Goal: Contribute content: Add original content to the website for others to see

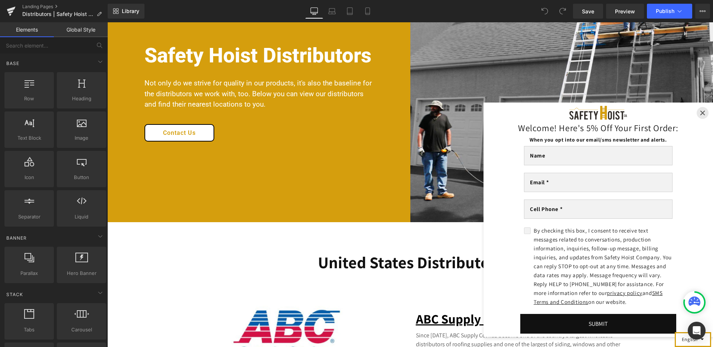
scroll to position [700, 0]
click at [699, 110] on icon "Close" at bounding box center [702, 113] width 6 height 6
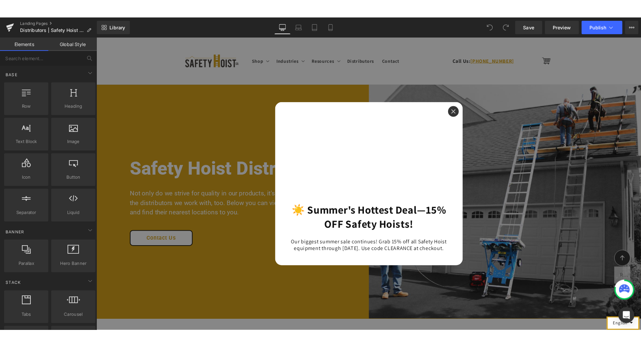
scroll to position [549, 0]
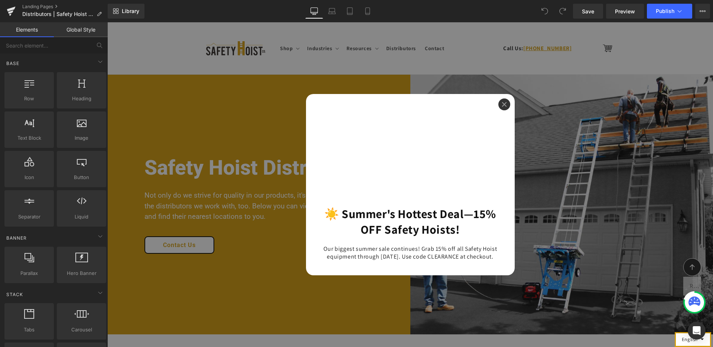
click at [501, 104] on button "Close" at bounding box center [504, 104] width 12 height 12
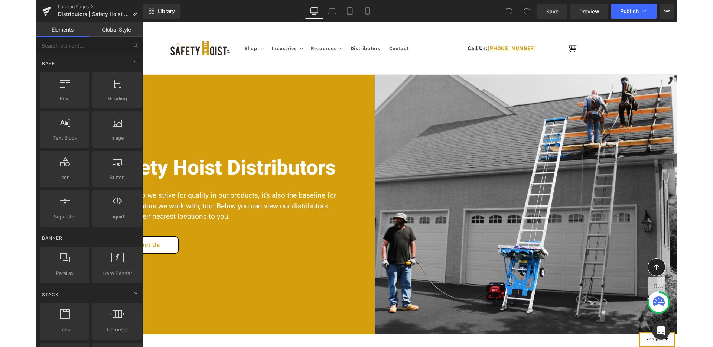
scroll to position [549, 0]
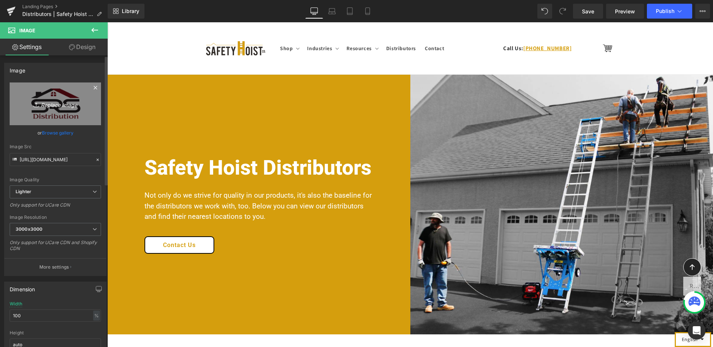
click at [42, 106] on icon "Replace Image" at bounding box center [55, 103] width 59 height 9
type input "C:\fakepath\LOGO Gif.jpg"
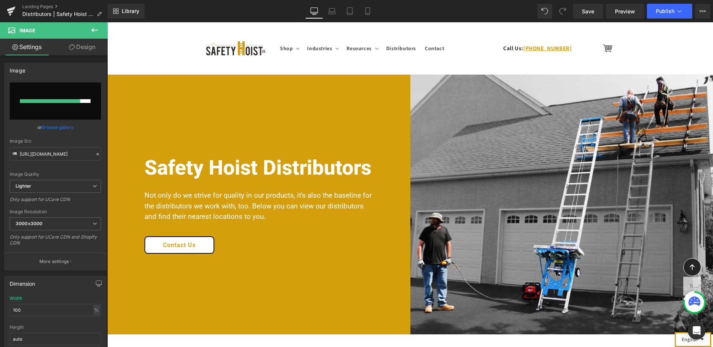
scroll to position [56, 0]
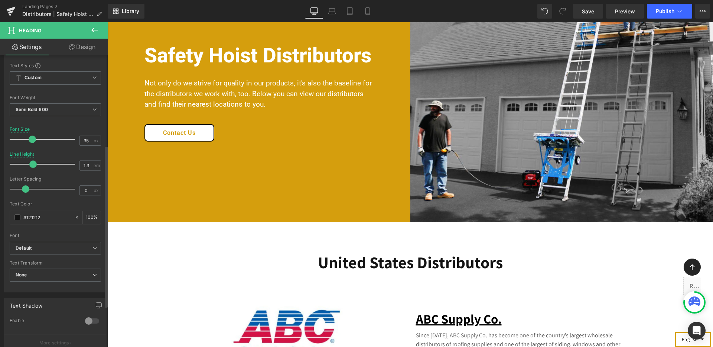
scroll to position [0, 0]
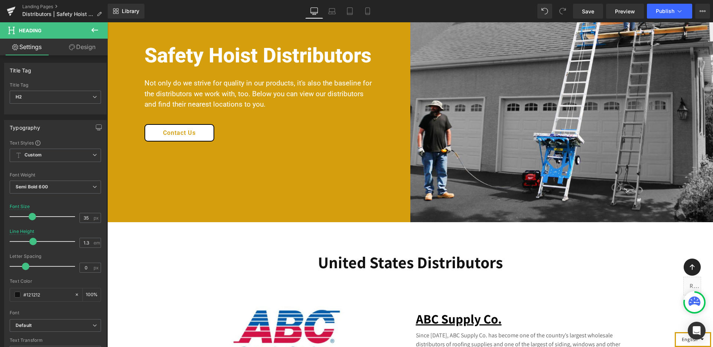
paste div "To enrich screen reader interactions, please activate Accessibility in Grammarl…"
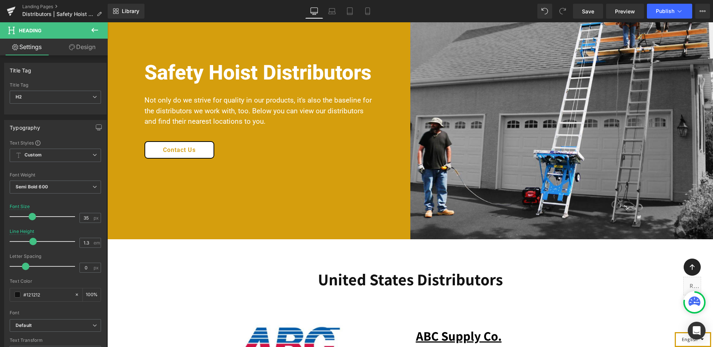
scroll to position [56, 0]
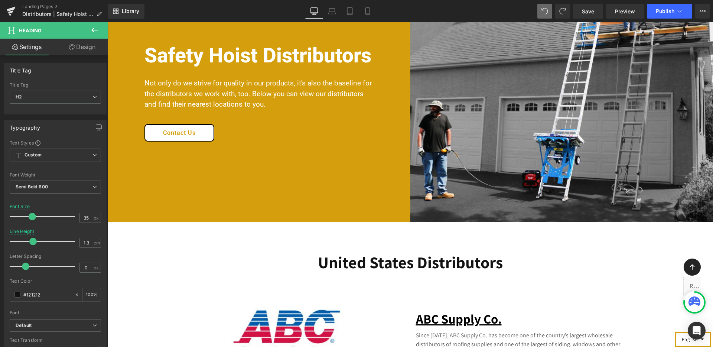
scroll to position [558, 0]
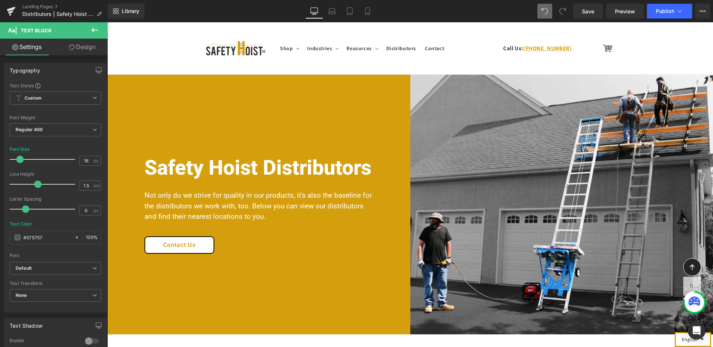
drag, startPoint x: 440, startPoint y: 146, endPoint x: 410, endPoint y: 123, distance: 37.1
paste div "To enrich screen reader interactions, please activate Accessibility in Grammarl…"
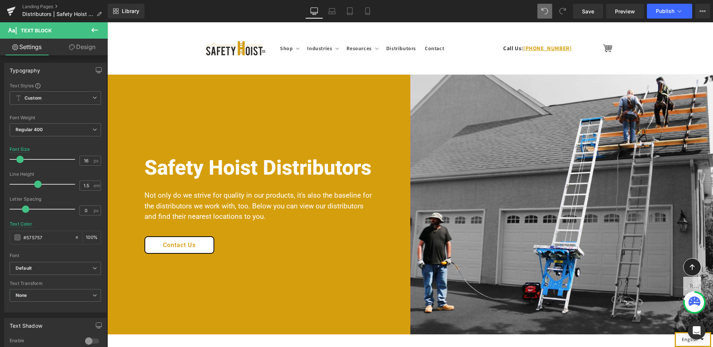
drag, startPoint x: 588, startPoint y: 210, endPoint x: 552, endPoint y: 210, distance: 36.0
click at [535, 105] on icon at bounding box center [537, 102] width 9 height 9
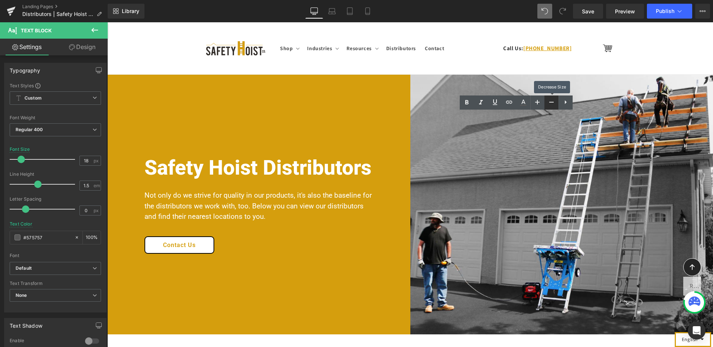
click at [552, 105] on icon at bounding box center [551, 102] width 9 height 9
type input "16"
click at [564, 105] on icon at bounding box center [565, 102] width 9 height 9
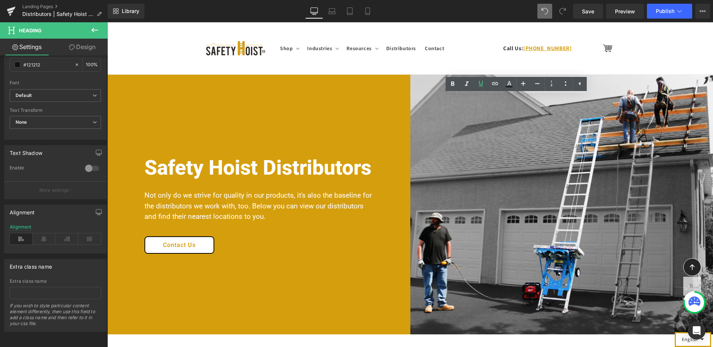
scroll to position [0, 0]
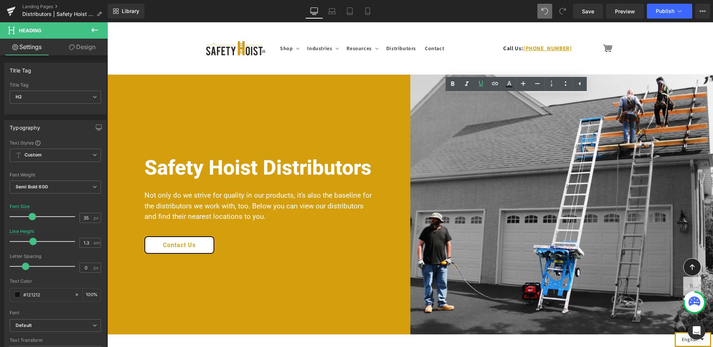
click at [78, 48] on link "Design" at bounding box center [82, 47] width 54 height 17
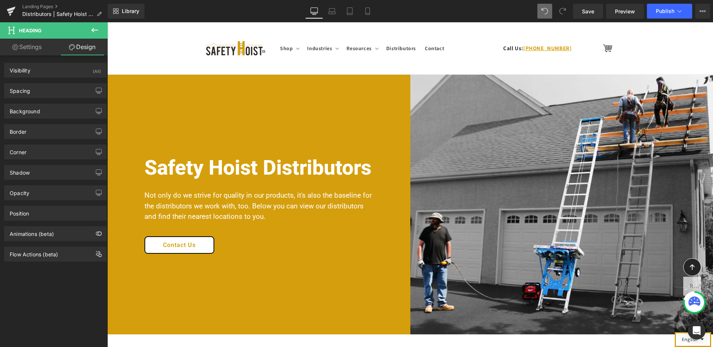
click at [36, 47] on link "Settings" at bounding box center [27, 47] width 54 height 17
type input "100"
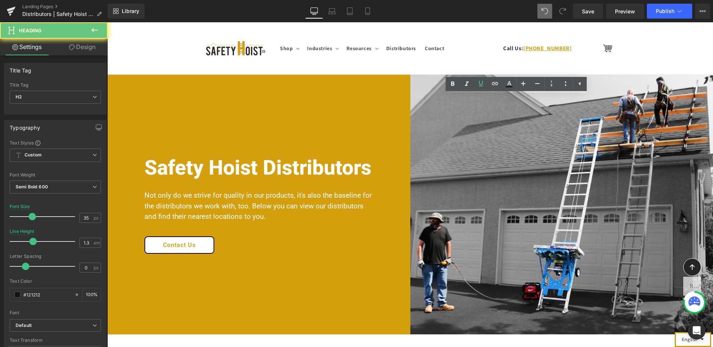
drag, startPoint x: 592, startPoint y: 103, endPoint x: 585, endPoint y: 101, distance: 7.5
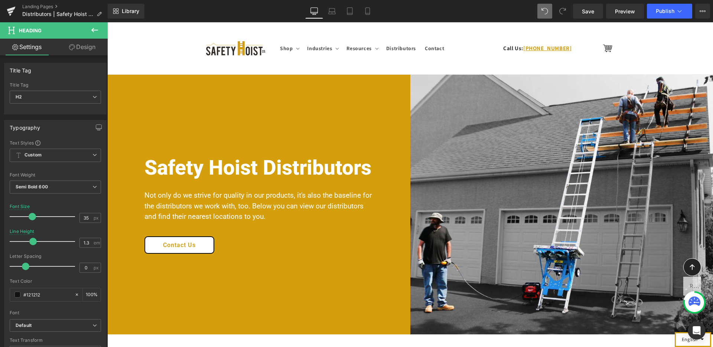
scroll to position [507, 0]
click at [94, 30] on icon at bounding box center [94, 30] width 7 height 4
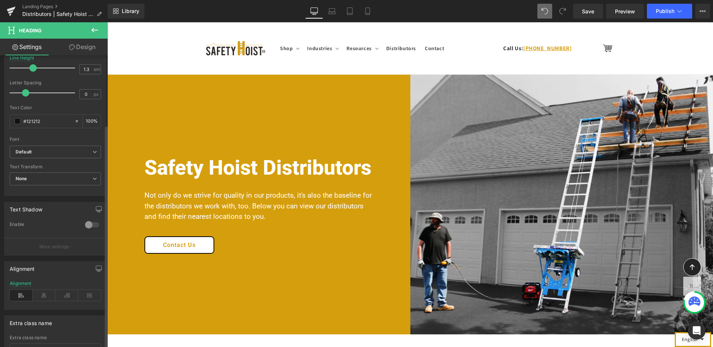
scroll to position [235, 0]
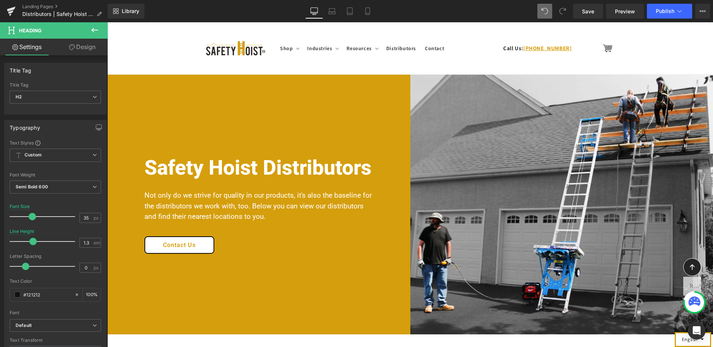
click at [495, 231] on icon at bounding box center [495, 230] width 6 height 3
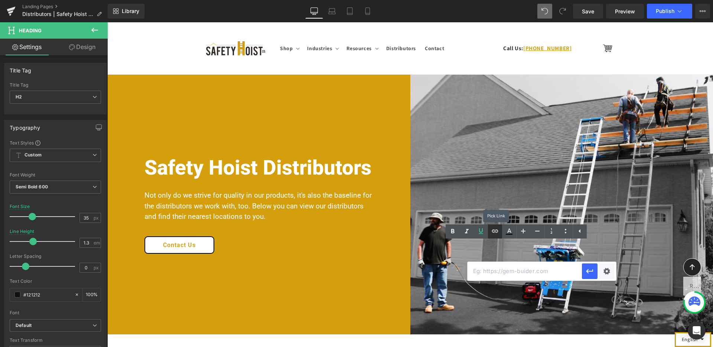
click at [502, 271] on input "text" at bounding box center [524, 271] width 114 height 19
paste input "[DOMAIN_NAME]"
type input "[DOMAIN_NAME]"
click at [590, 272] on icon "button" at bounding box center [589, 271] width 9 height 9
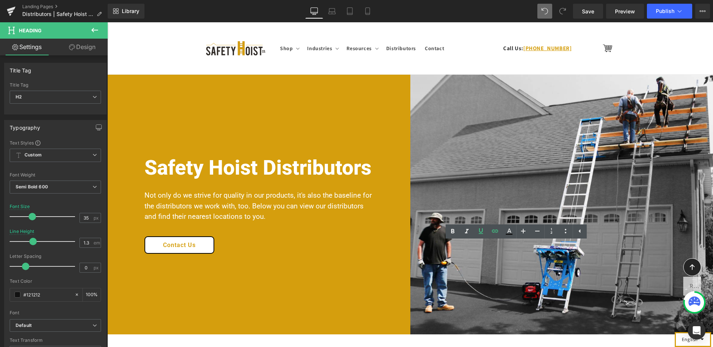
click at [509, 235] on link at bounding box center [509, 231] width 14 height 14
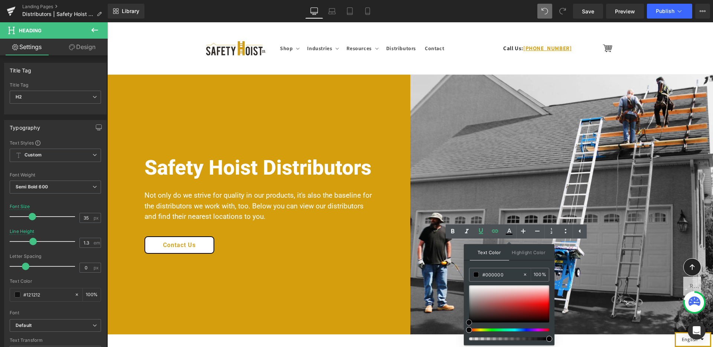
drag, startPoint x: 496, startPoint y: 302, endPoint x: 466, endPoint y: 324, distance: 37.5
click at [469, 322] on div at bounding box center [509, 303] width 80 height 37
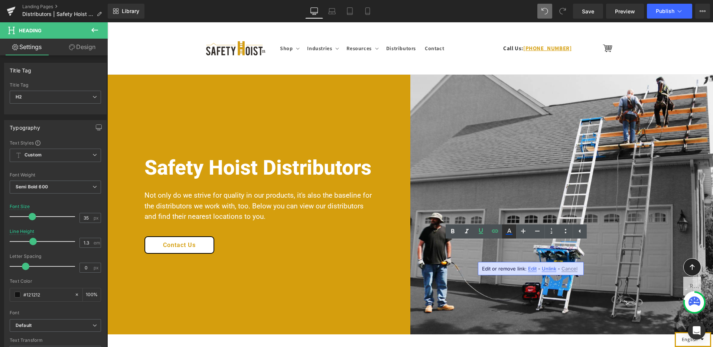
click at [509, 234] on icon at bounding box center [509, 234] width 7 height 1
type input "#ffffff"
type input "100"
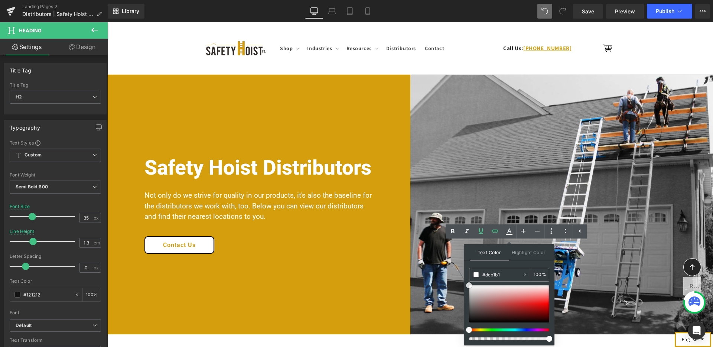
click at [500, 293] on div at bounding box center [509, 303] width 80 height 37
click at [516, 303] on div at bounding box center [509, 303] width 80 height 37
type input "#111111"
drag, startPoint x: 585, startPoint y: 335, endPoint x: 457, endPoint y: 326, distance: 128.4
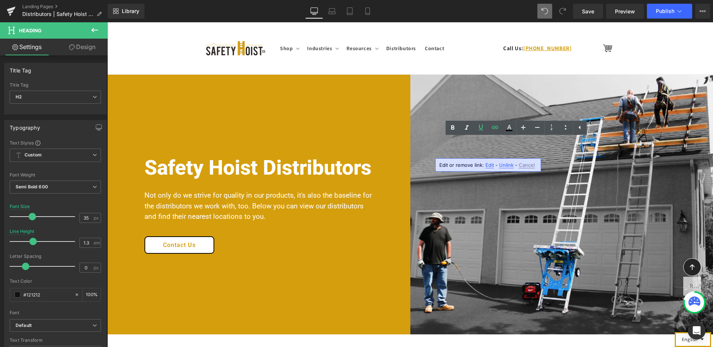
click at [491, 166] on span "Edit" at bounding box center [489, 165] width 9 height 6
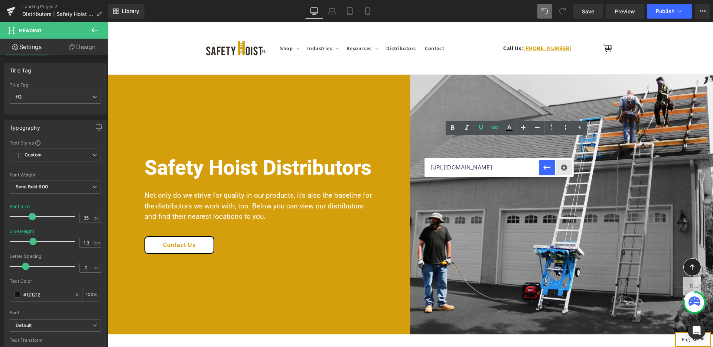
click at [560, 0] on div "Text Color Highlight Color rgba(17, 17, 17, 1) #111111 100 % transparent transp…" at bounding box center [356, 0] width 713 height 0
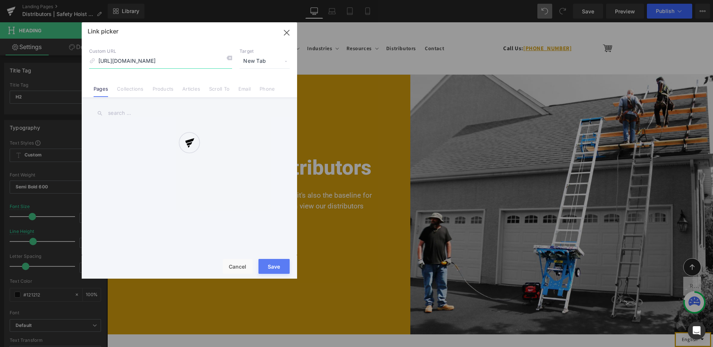
scroll to position [0, 17]
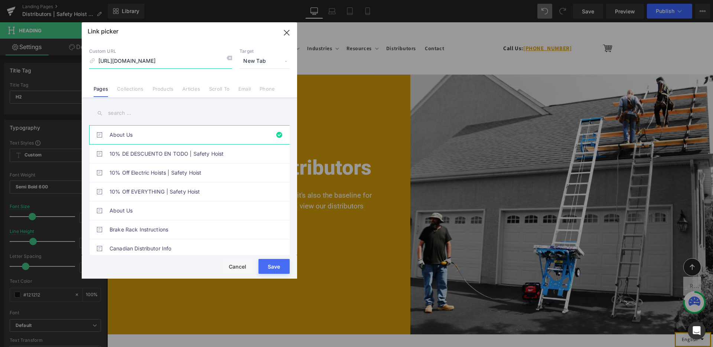
click at [286, 34] on icon "button" at bounding box center [287, 33] width 12 height 12
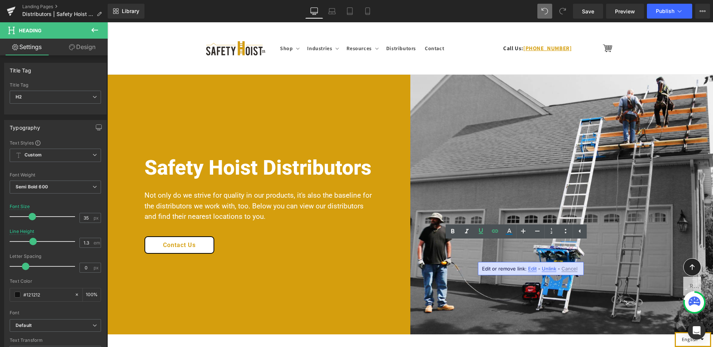
click at [533, 269] on span "Edit" at bounding box center [532, 268] width 9 height 6
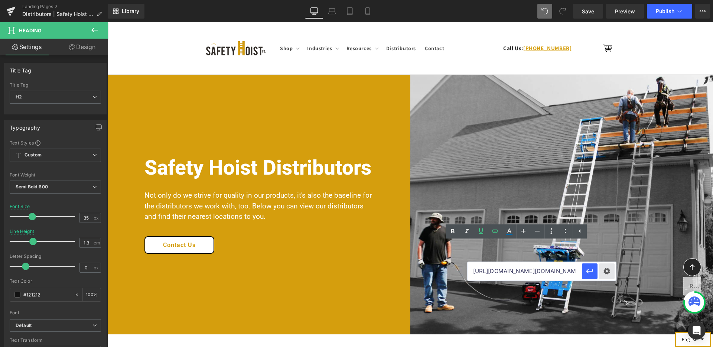
click at [608, 0] on div "Text Color Highlight Color rgba(17, 17, 17, 1) #111111 100 % transparent transp…" at bounding box center [356, 0] width 713 height 0
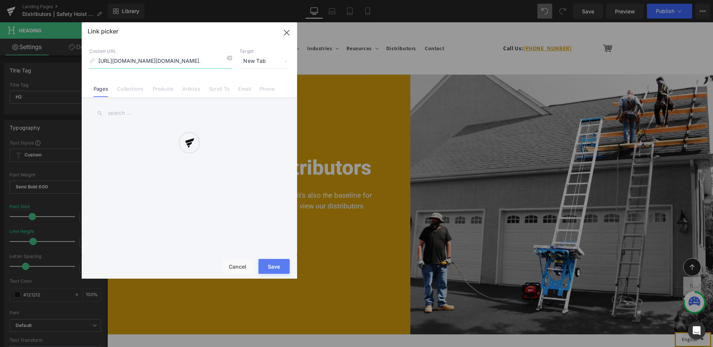
scroll to position [0, 211]
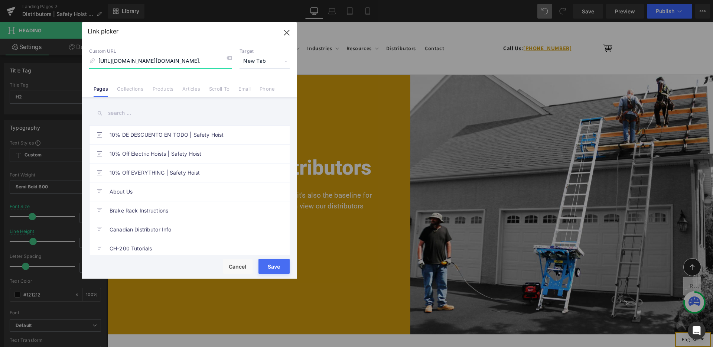
click at [210, 61] on input "[URL][DOMAIN_NAME][DOMAIN_NAME]." at bounding box center [160, 61] width 143 height 14
type input "[DOMAIN_NAME]"
click at [246, 267] on button "Cancel" at bounding box center [238, 266] width 30 height 15
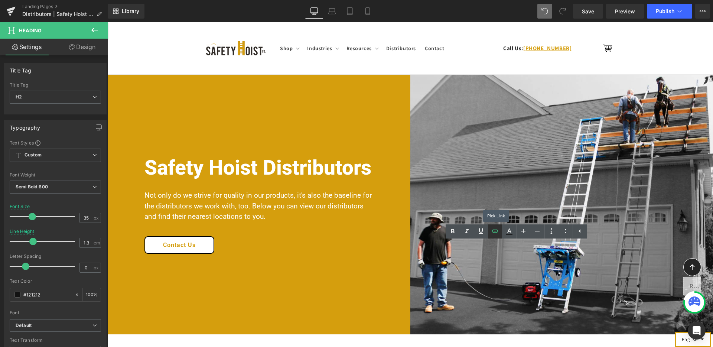
click at [496, 234] on icon at bounding box center [494, 230] width 9 height 9
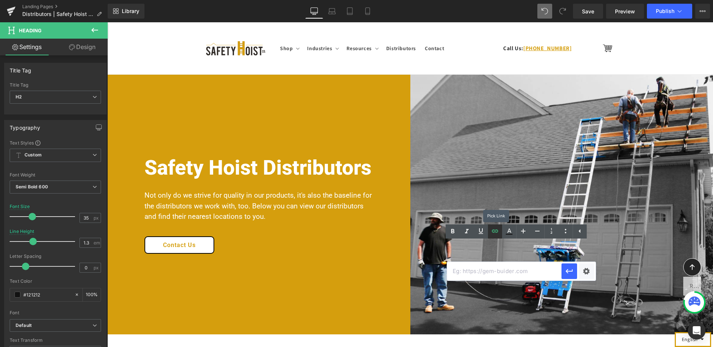
click at [496, 233] on icon at bounding box center [494, 230] width 9 height 9
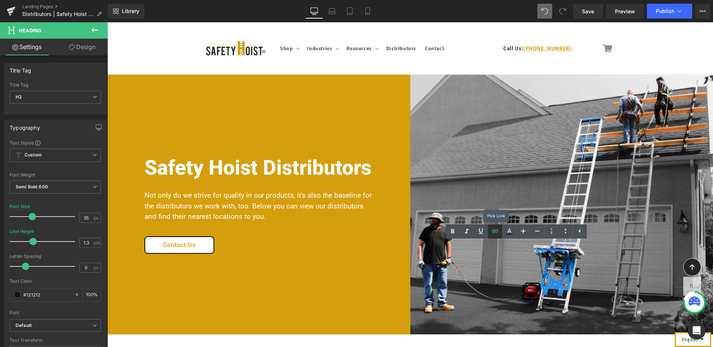
click at [496, 233] on icon at bounding box center [494, 230] width 9 height 9
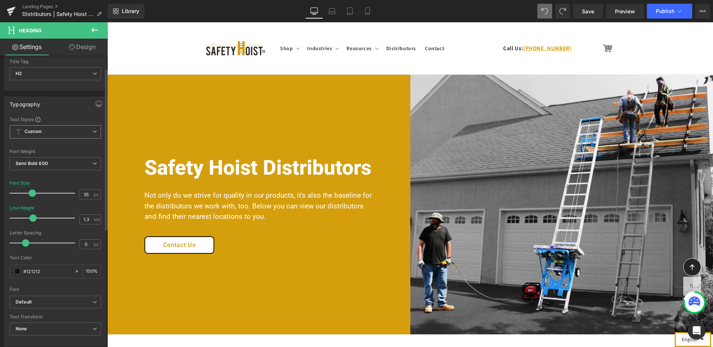
scroll to position [28, 0]
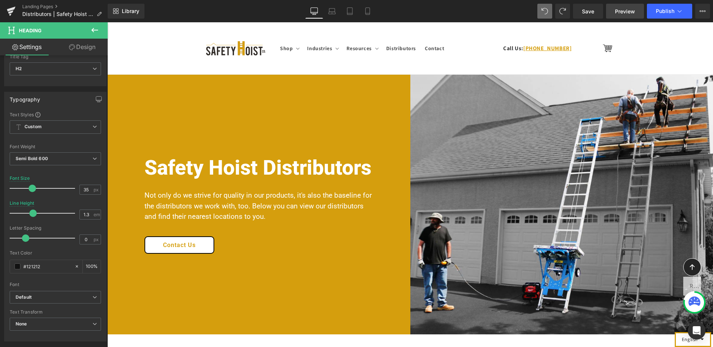
click at [633, 13] on span "Preview" at bounding box center [625, 11] width 20 height 8
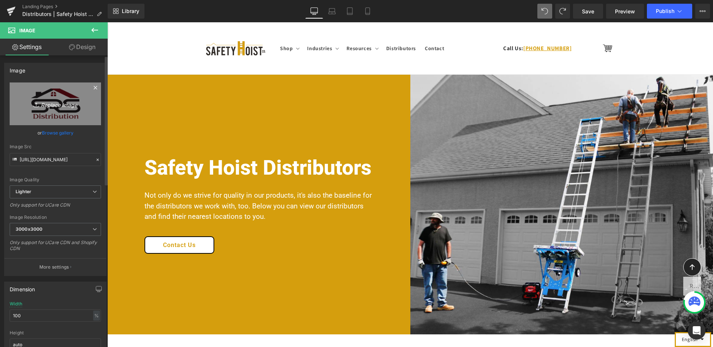
click at [52, 105] on icon "Replace Image" at bounding box center [55, 103] width 59 height 9
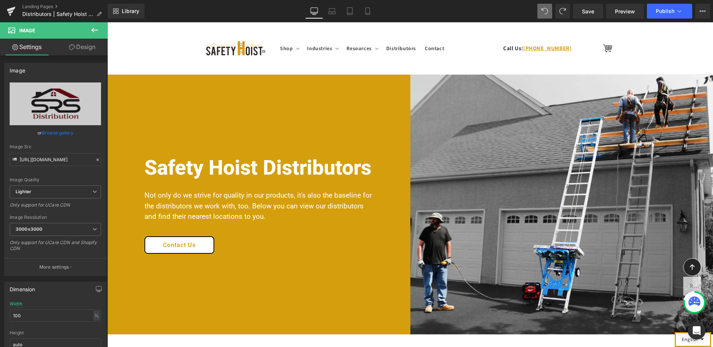
type input "C:\fakepath\LOGO Gif.jpg"
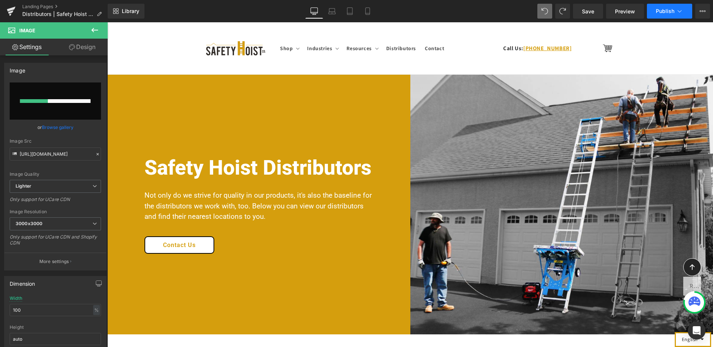
click at [681, 12] on icon at bounding box center [679, 10] width 7 height 7
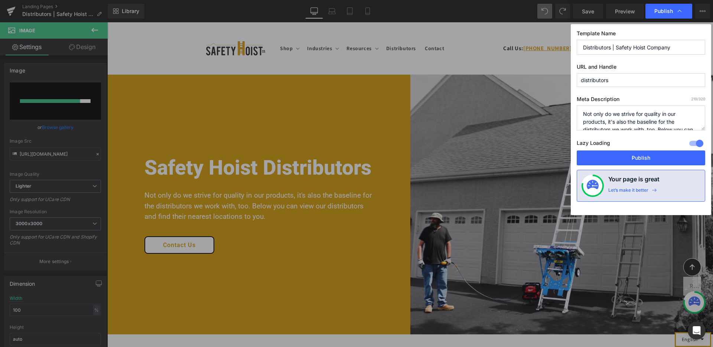
click at [681, 12] on icon at bounding box center [679, 10] width 7 height 7
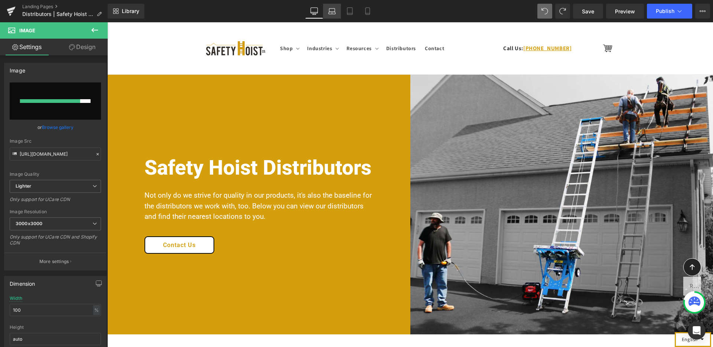
click at [332, 13] on icon at bounding box center [331, 10] width 7 height 7
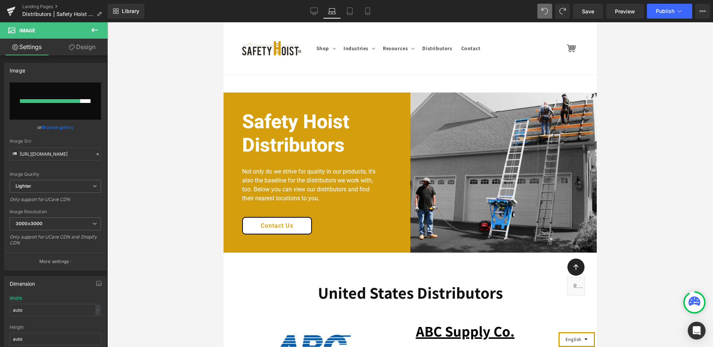
scroll to position [569, 0]
click at [353, 12] on icon at bounding box center [349, 10] width 7 height 7
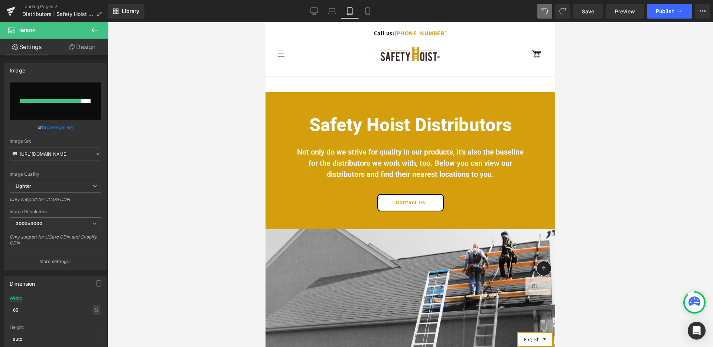
click at [313, 13] on icon at bounding box center [314, 11] width 7 height 6
type input "100"
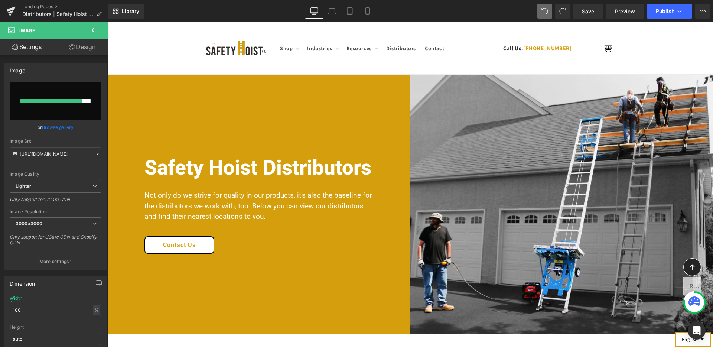
scroll to position [0, 0]
click at [701, 10] on icon at bounding box center [702, 11] width 6 height 6
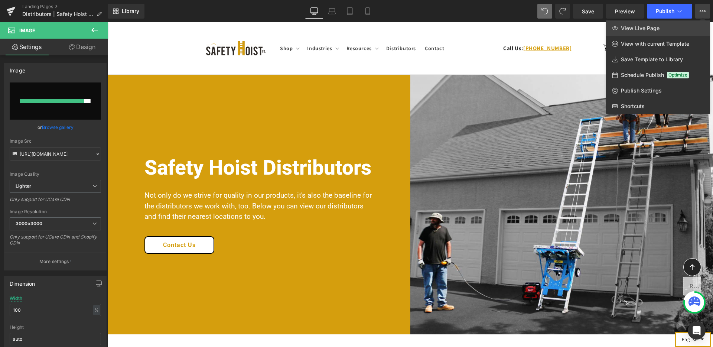
click at [651, 26] on span "View Live Page" at bounding box center [640, 28] width 39 height 7
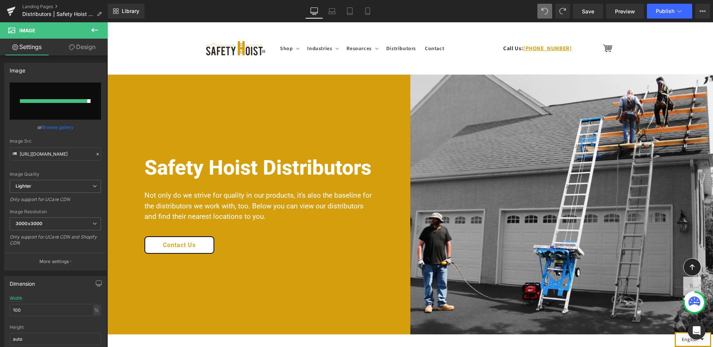
scroll to position [669, 0]
click at [584, 13] on span "Save" at bounding box center [588, 11] width 12 height 8
